Goal: Use online tool/utility: Utilize a website feature to perform a specific function

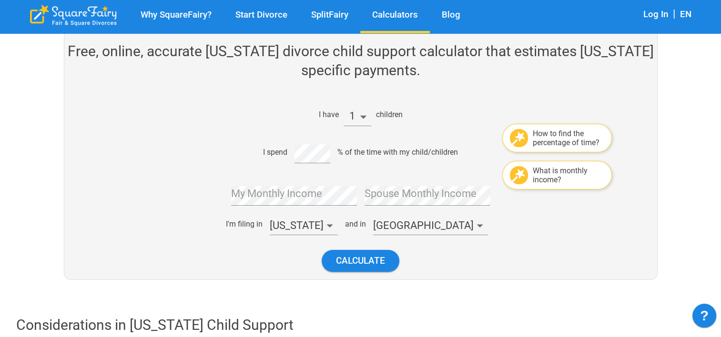
scroll to position [95, 0]
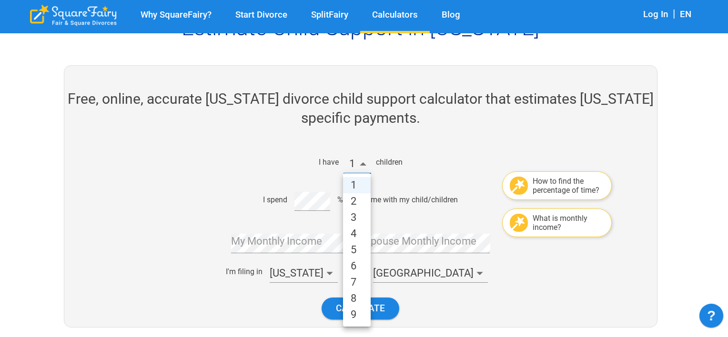
click at [407, 149] on div at bounding box center [364, 168] width 728 height 337
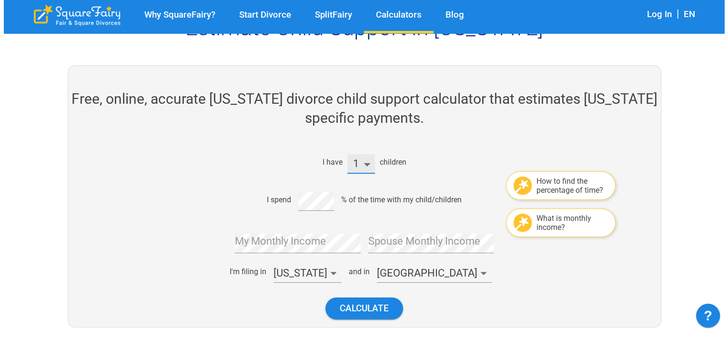
scroll to position [143, 0]
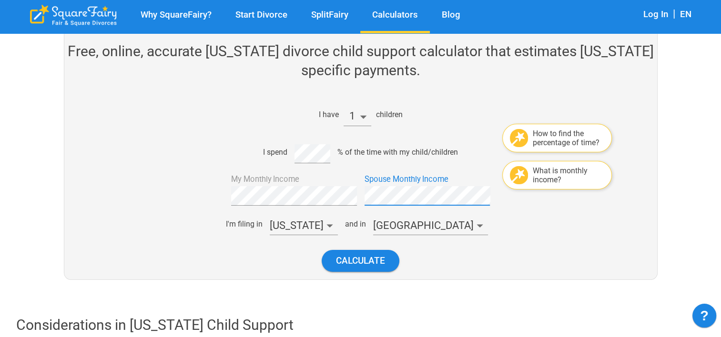
click at [484, 251] on div "Calculate" at bounding box center [357, 261] width 400 height 37
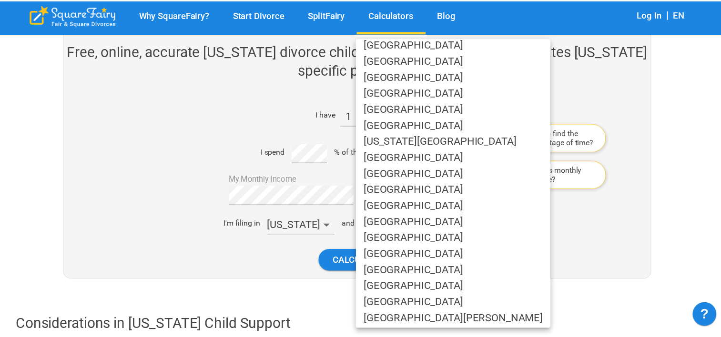
scroll to position [477, 0]
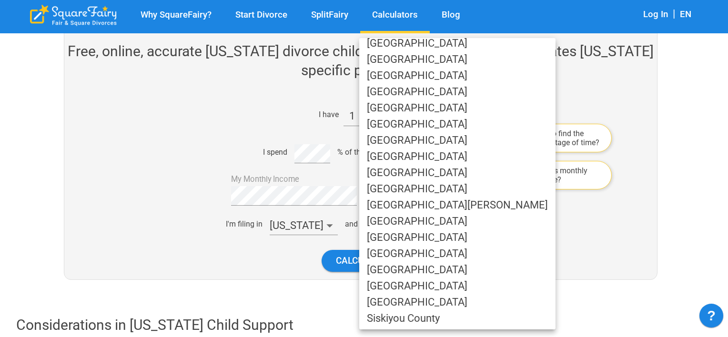
click at [424, 160] on li "[GEOGRAPHIC_DATA]" at bounding box center [457, 157] width 196 height 16
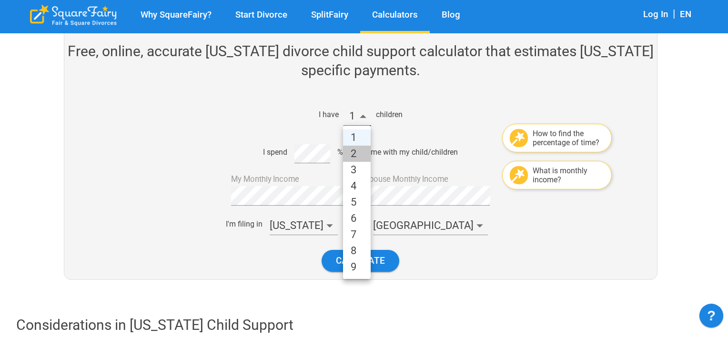
click at [357, 157] on li "2" at bounding box center [357, 154] width 28 height 16
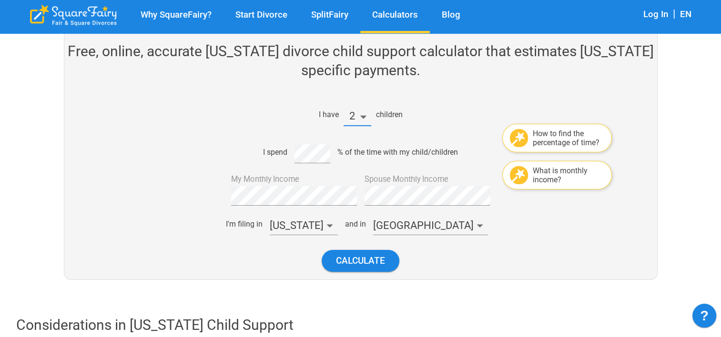
click at [539, 237] on div "I have 2 children How to find the percentage of time? I spend % of the time wit…" at bounding box center [357, 187] width 400 height 183
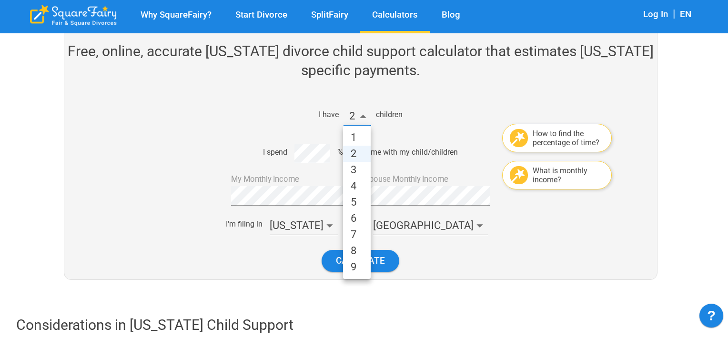
drag, startPoint x: 347, startPoint y: 116, endPoint x: 360, endPoint y: 132, distance: 20.0
click at [361, 135] on li "1" at bounding box center [357, 138] width 28 height 16
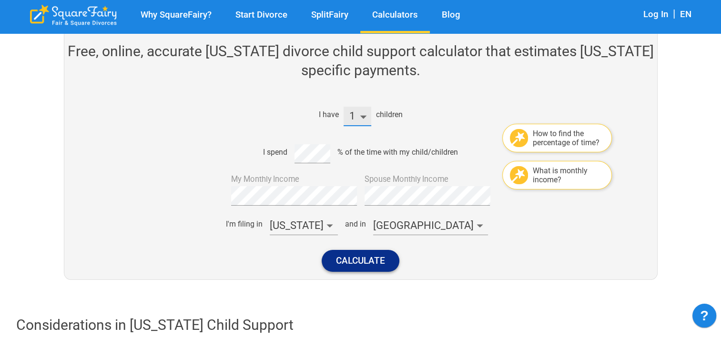
scroll to position [191, 0]
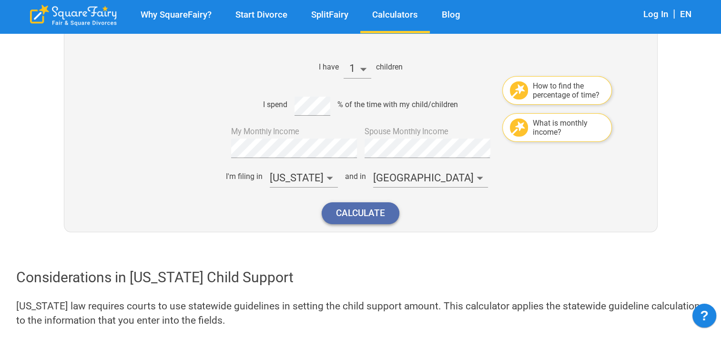
click at [378, 221] on button "Calculate" at bounding box center [361, 213] width 78 height 21
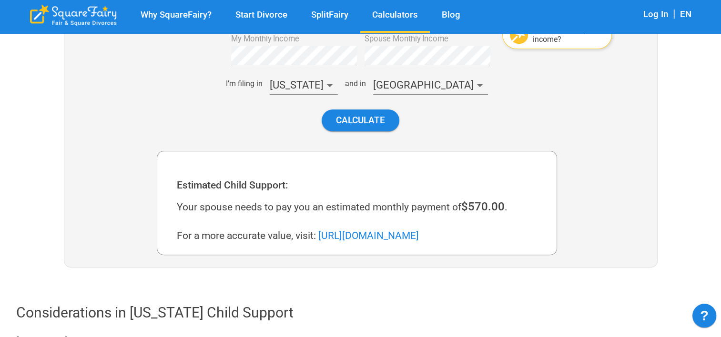
scroll to position [270, 0]
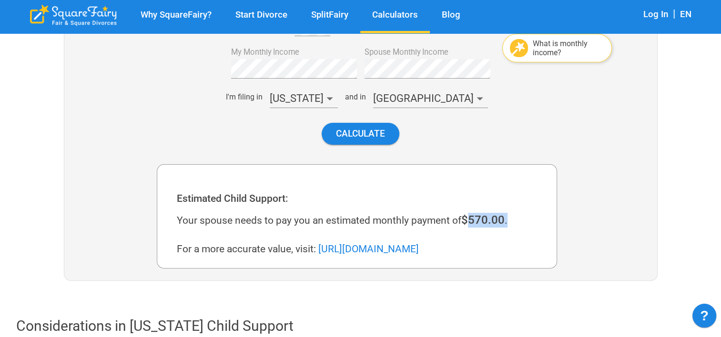
drag, startPoint x: 471, startPoint y: 222, endPoint x: 514, endPoint y: 217, distance: 43.6
click at [514, 217] on div "Your spouse needs to pay you an estimated monthly payment of $570.00 . For a mo…" at bounding box center [361, 234] width 368 height 43
drag, startPoint x: 514, startPoint y: 217, endPoint x: 581, endPoint y: 246, distance: 73.2
click at [581, 246] on div at bounding box center [607, 125] width 100 height 312
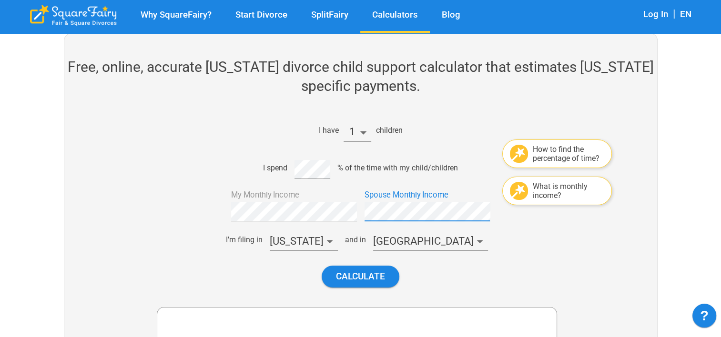
scroll to position [175, 0]
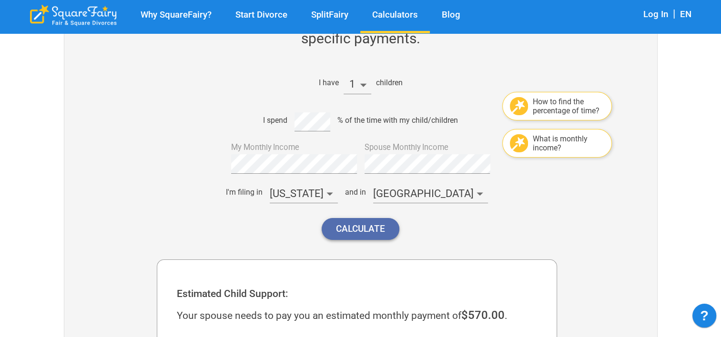
click at [385, 236] on button "Calculate" at bounding box center [361, 228] width 78 height 21
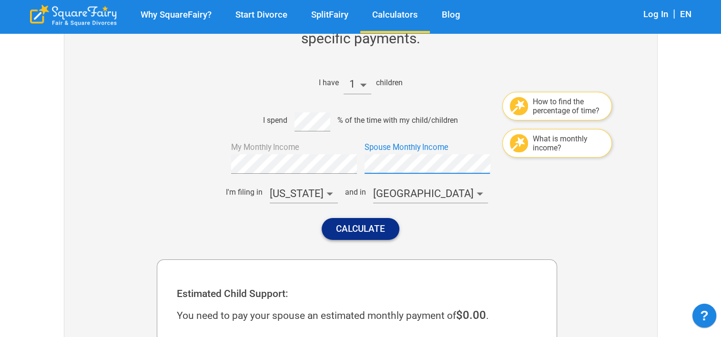
click at [375, 229] on button "Calculate" at bounding box center [361, 228] width 78 height 21
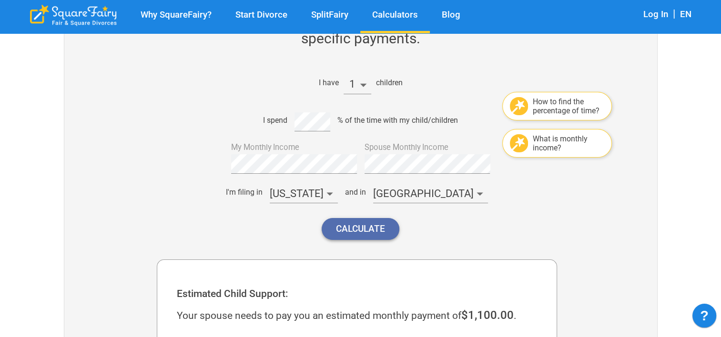
click at [364, 224] on button "Calculate" at bounding box center [361, 228] width 78 height 21
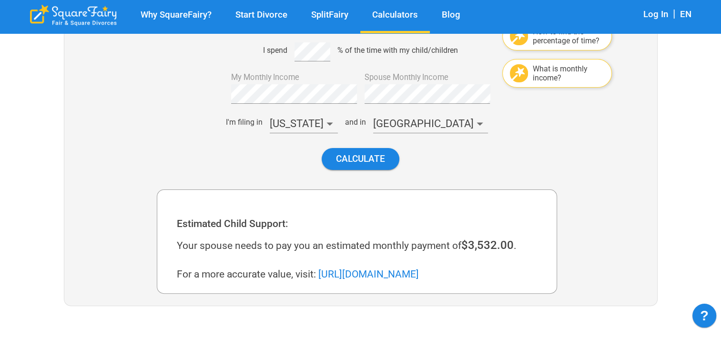
scroll to position [223, 0]
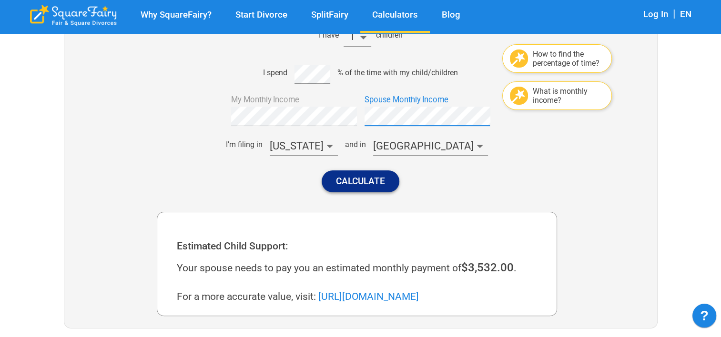
click at [377, 175] on button "Calculate" at bounding box center [361, 181] width 78 height 21
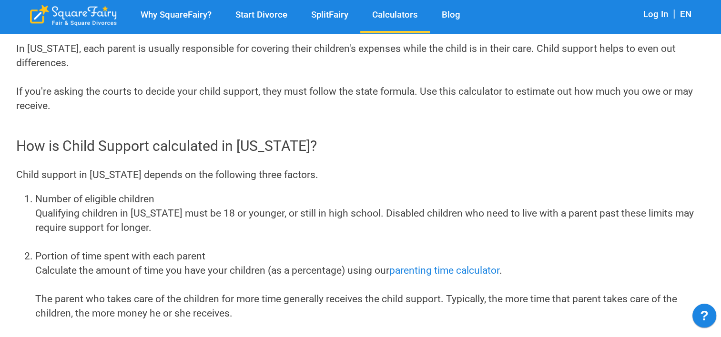
scroll to position [620, 0]
click at [486, 273] on link "parenting time calculator" at bounding box center [444, 270] width 110 height 11
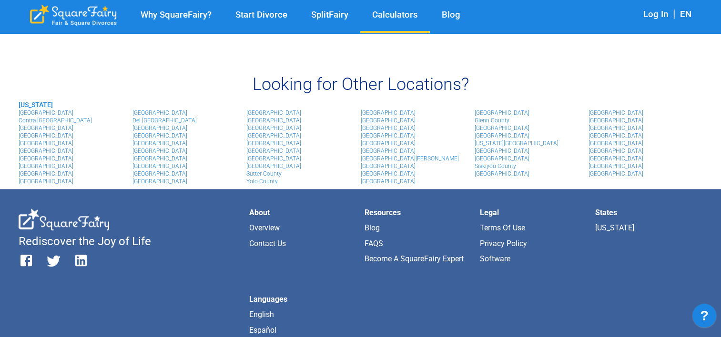
scroll to position [1124, 0]
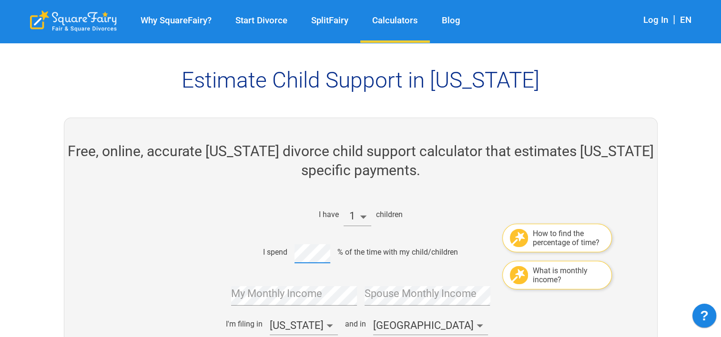
click at [298, 255] on div "I have 1 children How to find the percentage of time? I spend % of the time wit…" at bounding box center [357, 287] width 400 height 183
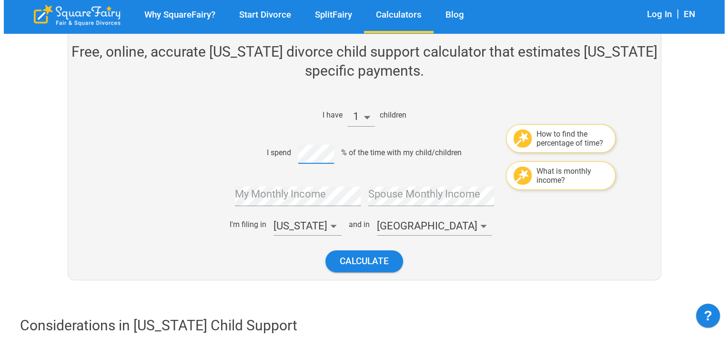
scroll to position [143, 0]
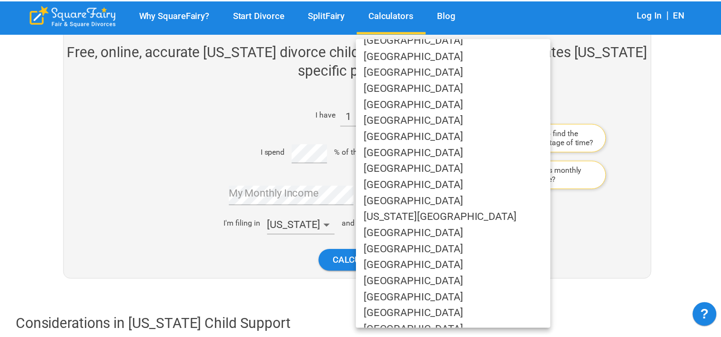
scroll to position [381, 0]
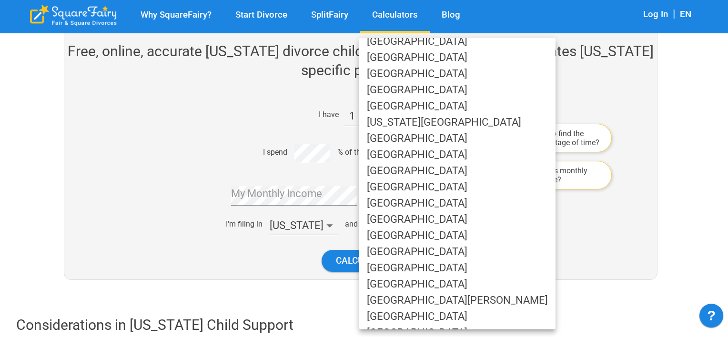
click at [418, 256] on li "[GEOGRAPHIC_DATA]" at bounding box center [457, 252] width 196 height 16
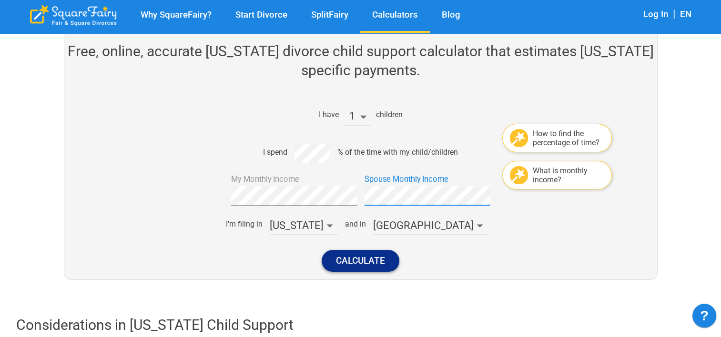
click at [379, 262] on button "Calculate" at bounding box center [361, 260] width 78 height 21
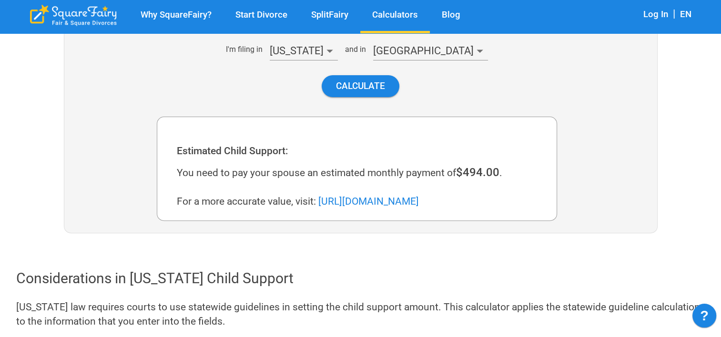
scroll to position [175, 0]
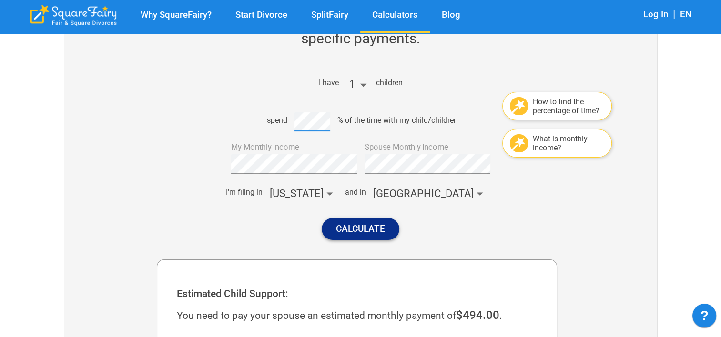
click at [359, 234] on button "Calculate" at bounding box center [361, 228] width 78 height 21
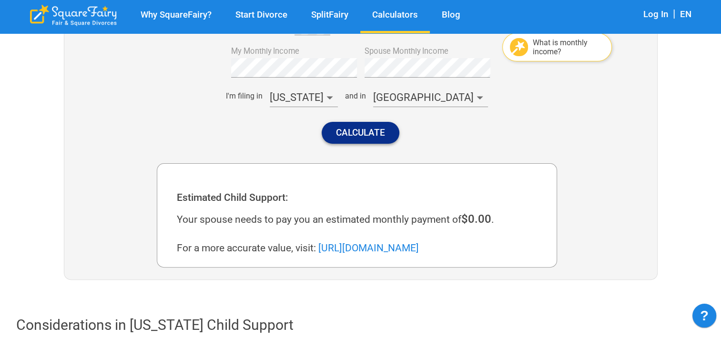
scroll to position [223, 0]
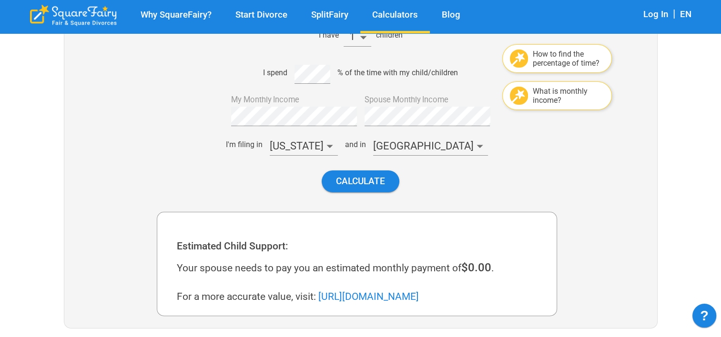
click at [297, 63] on div "How to find the percentage of time?" at bounding box center [357, 63] width 400 height 8
click at [359, 186] on button "Calculate" at bounding box center [361, 181] width 78 height 21
click at [293, 77] on div "I spend % of the time with my child/children" at bounding box center [357, 72] width 400 height 23
click at [383, 178] on button "Calculate" at bounding box center [361, 181] width 78 height 21
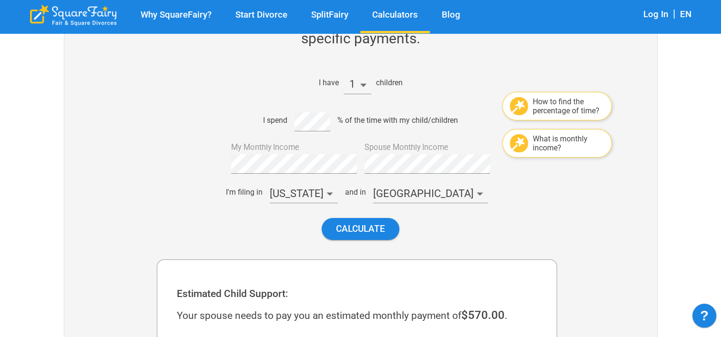
scroll to position [127, 0]
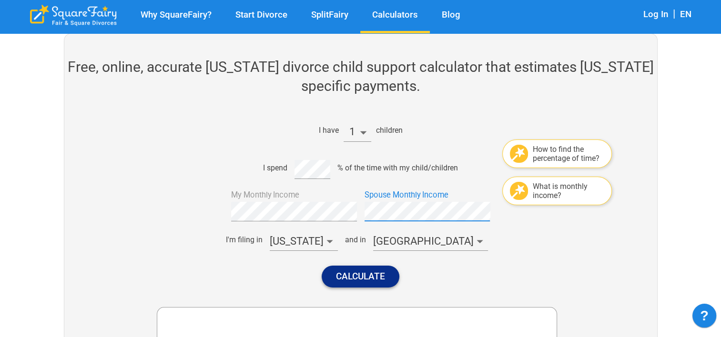
click at [388, 268] on button "Calculate" at bounding box center [361, 276] width 78 height 21
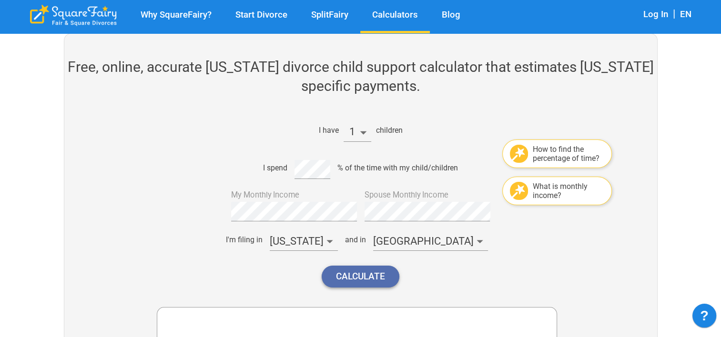
click at [360, 272] on button "Calculate" at bounding box center [361, 276] width 78 height 21
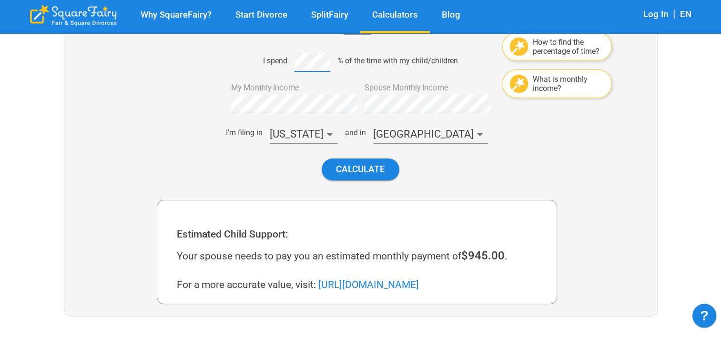
scroll to position [187, 0]
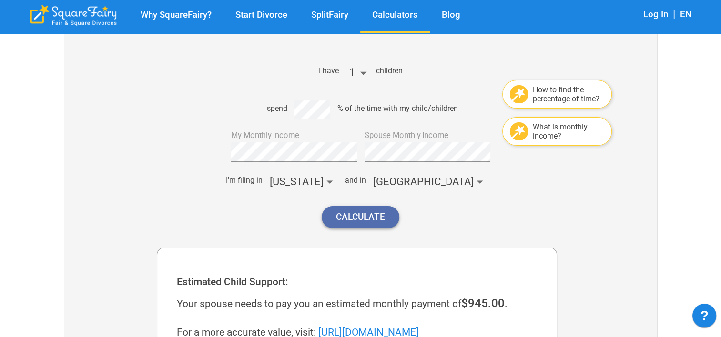
click at [370, 217] on button "Calculate" at bounding box center [361, 216] width 78 height 21
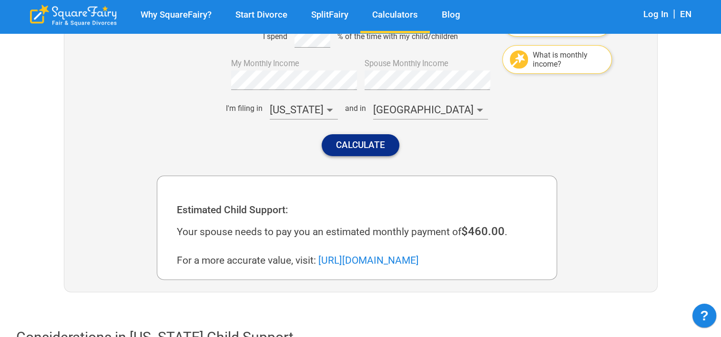
scroll to position [127, 0]
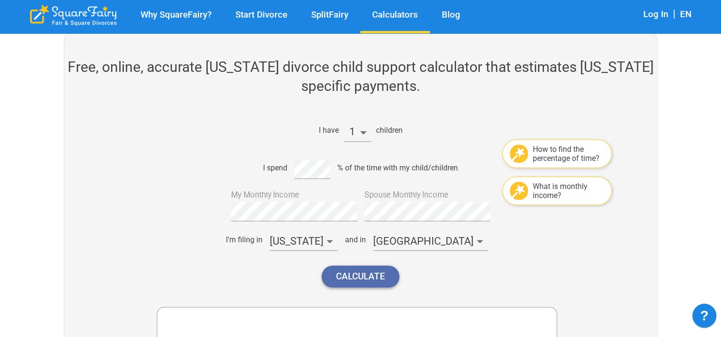
click at [354, 276] on button "Calculate" at bounding box center [361, 276] width 78 height 21
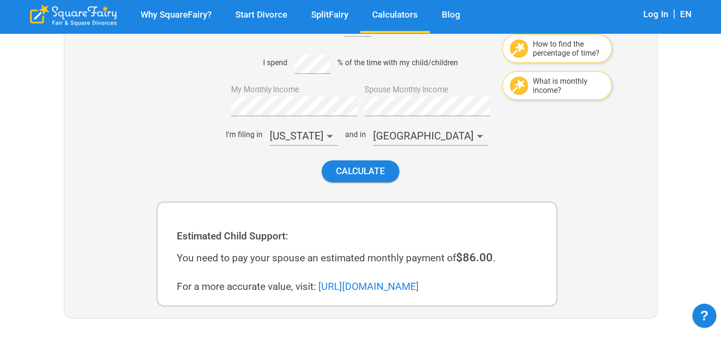
scroll to position [179, 0]
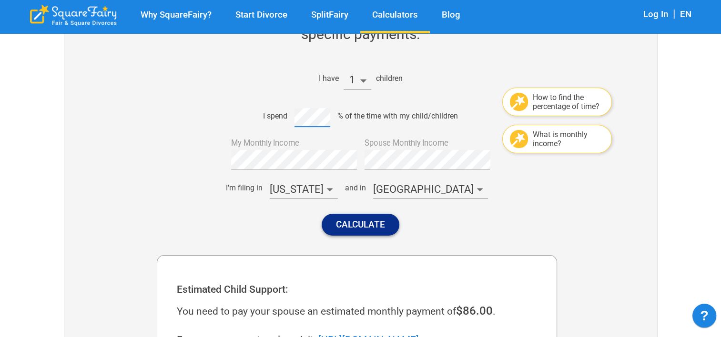
click at [353, 234] on div "Calculate" at bounding box center [357, 224] width 400 height 37
click at [353, 228] on button "Calculate" at bounding box center [361, 224] width 78 height 21
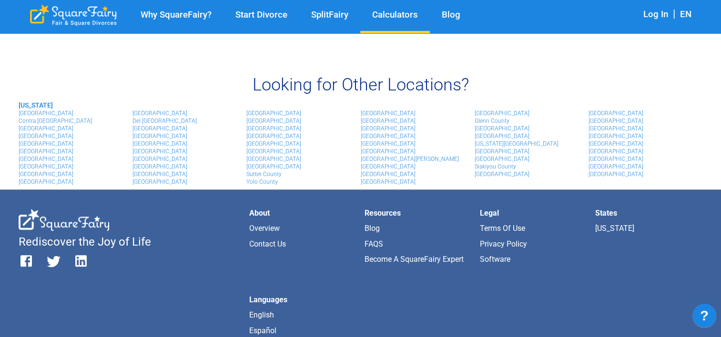
scroll to position [1049, 0]
